Goal: Task Accomplishment & Management: Use online tool/utility

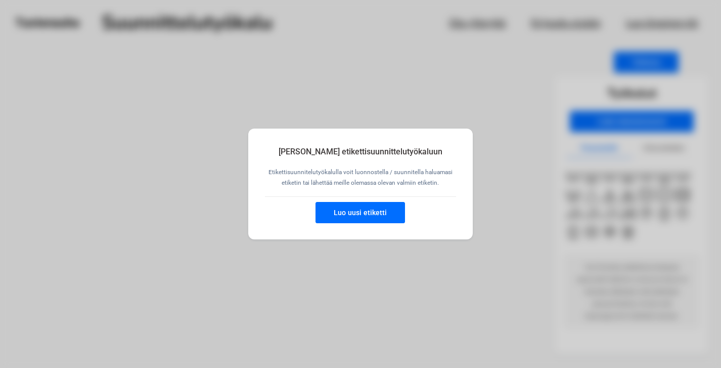
click at [396, 208] on button "Luo uusi etiketti" at bounding box center [361, 212] width 90 height 21
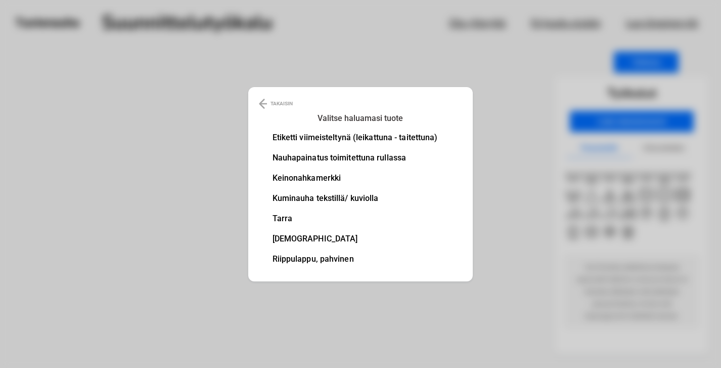
click at [382, 159] on li "Nauhapainatus toimitettuna rullassa" at bounding box center [355, 158] width 165 height 8
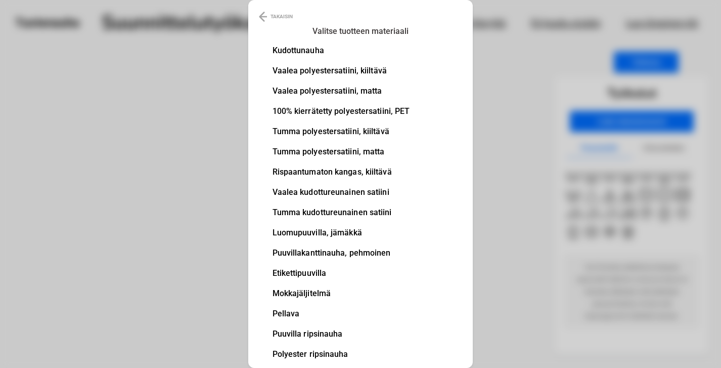
click at [345, 133] on li "Tumma polyestersatiini, kiiltävä" at bounding box center [342, 131] width 138 height 8
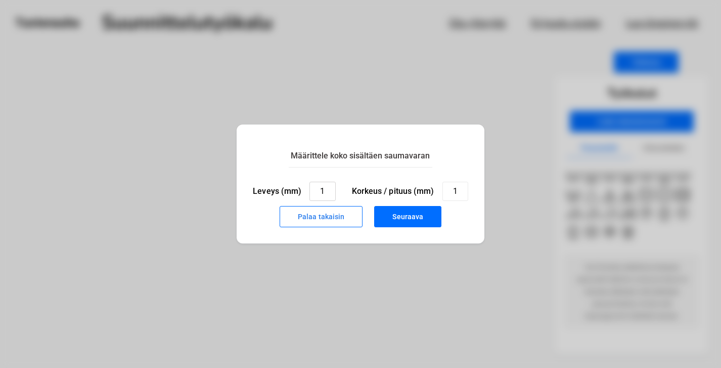
drag, startPoint x: 329, startPoint y: 190, endPoint x: 300, endPoint y: 190, distance: 29.3
click at [300, 190] on div "Leveys (mm) 1" at bounding box center [294, 191] width 82 height 19
type input "20"
drag, startPoint x: 458, startPoint y: 188, endPoint x: 448, endPoint y: 188, distance: 9.6
click at [448, 188] on input "1" at bounding box center [456, 191] width 26 height 19
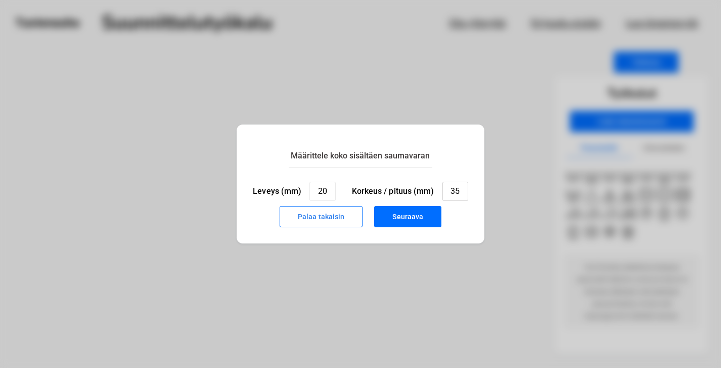
type input "35"
click at [424, 210] on button "Seuraava" at bounding box center [407, 216] width 67 height 21
type input "1"
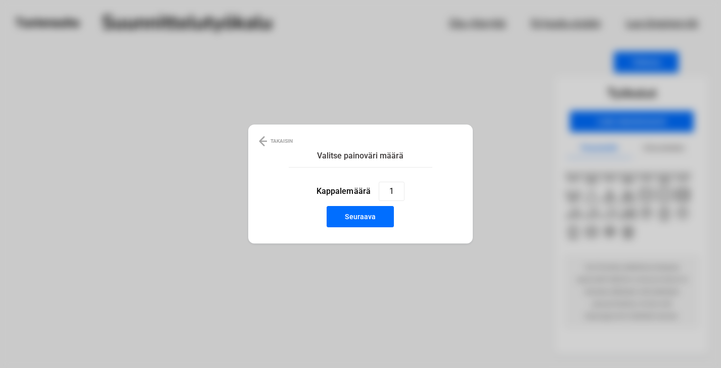
click at [380, 214] on button "Seuraava" at bounding box center [360, 216] width 67 height 21
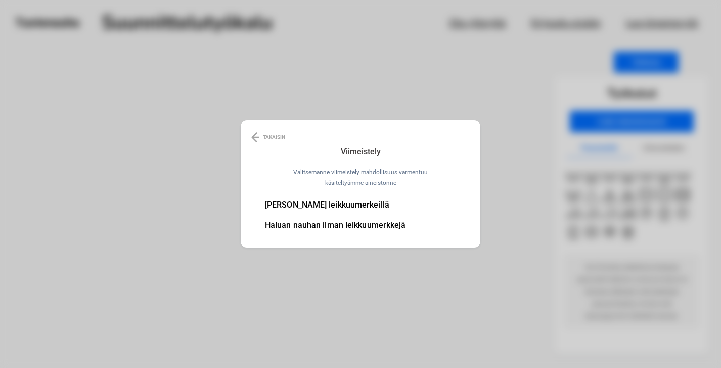
click at [373, 207] on li "[PERSON_NAME] leikkuumerkeillä" at bounding box center [335, 205] width 141 height 8
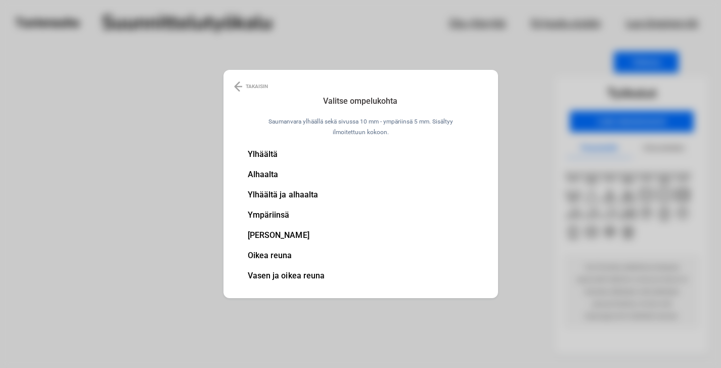
click at [276, 155] on li "Ylhäältä" at bounding box center [286, 154] width 77 height 8
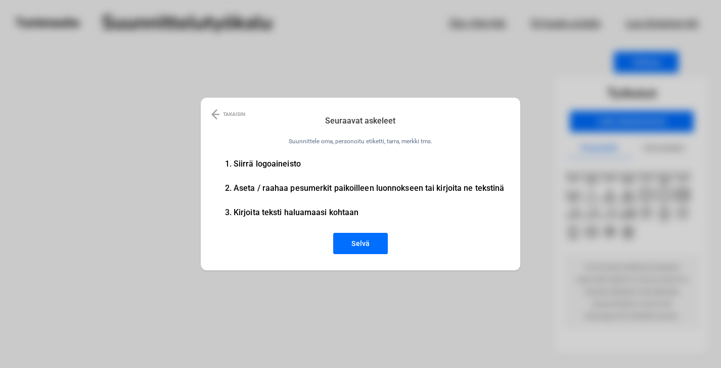
click at [365, 240] on button "Selvä" at bounding box center [360, 243] width 55 height 21
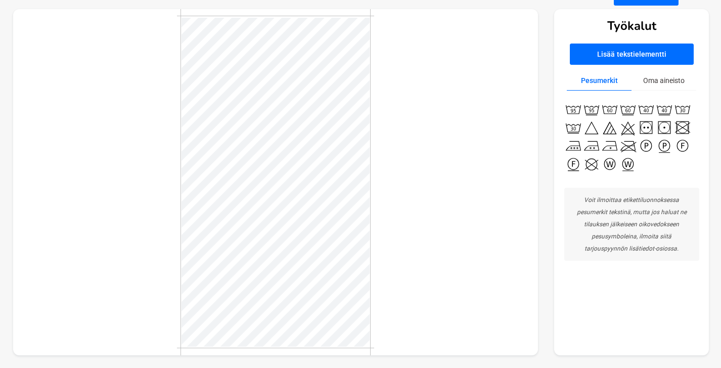
scroll to position [67, 0]
click at [677, 77] on button "Oma aineisto" at bounding box center [664, 81] width 65 height 20
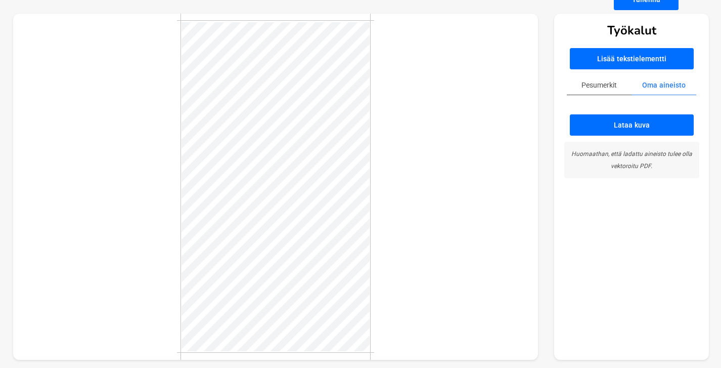
scroll to position [68, 0]
